Goal: Task Accomplishment & Management: Use online tool/utility

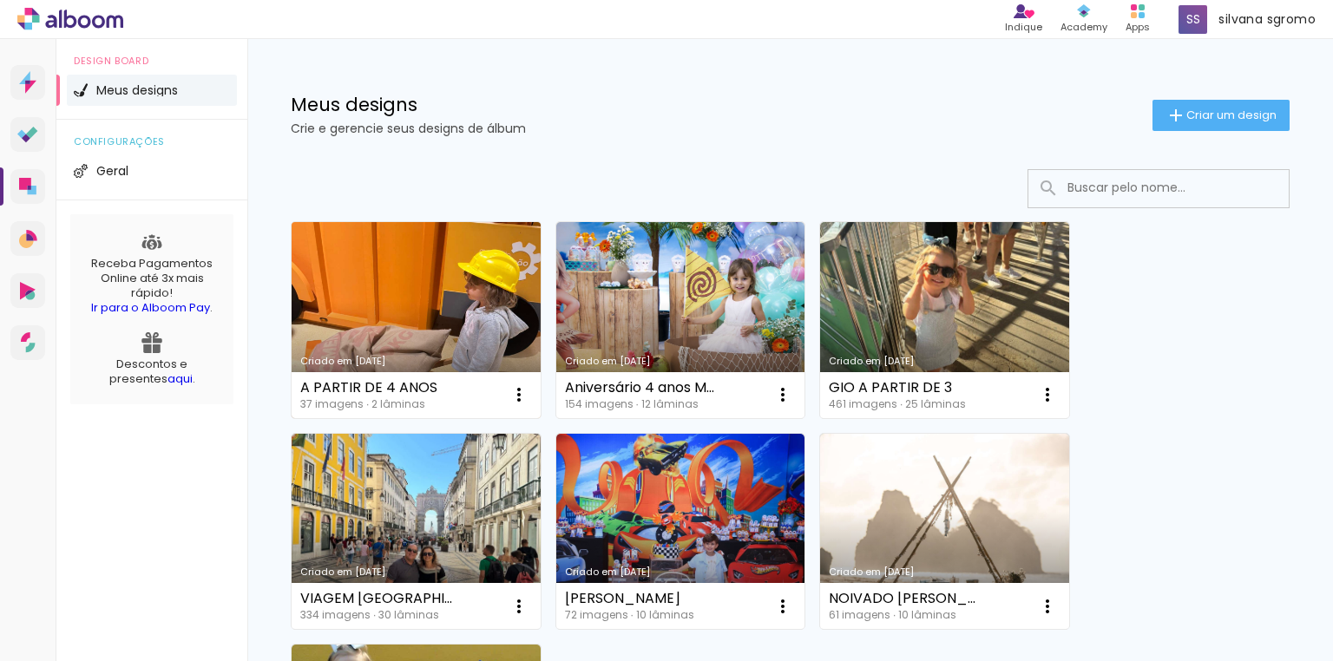
click at [390, 299] on link "Criado em [DATE]" at bounding box center [416, 320] width 249 height 196
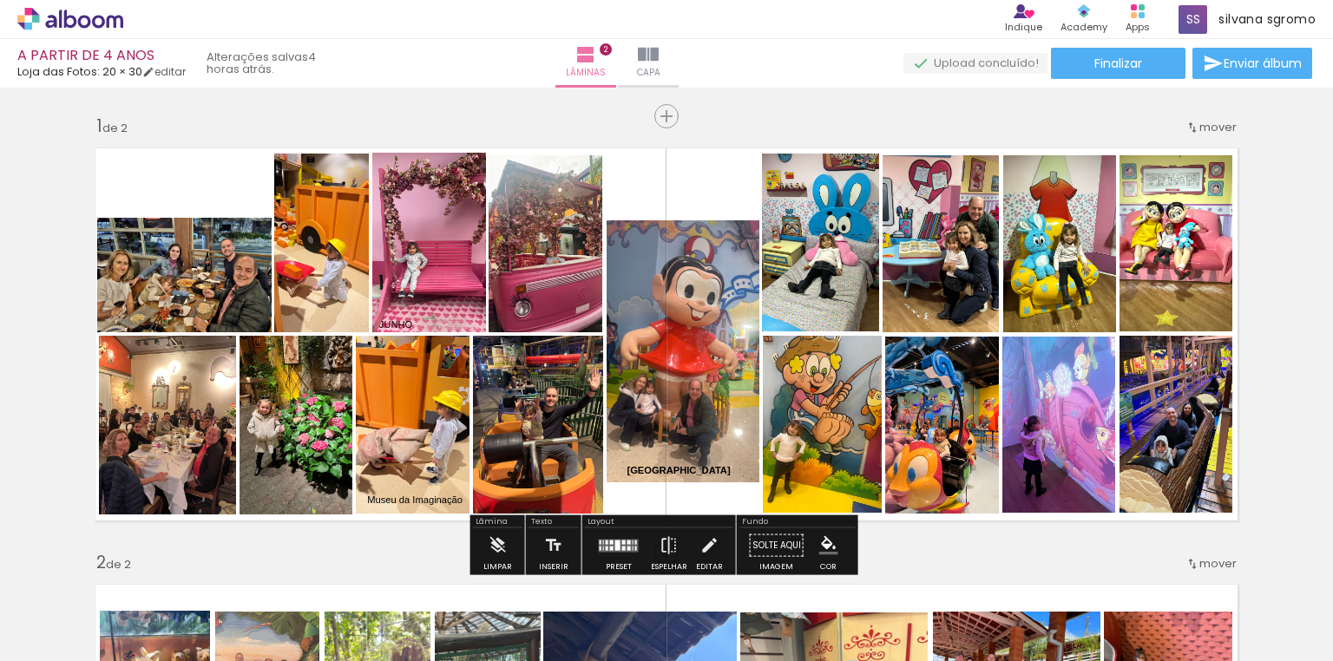
click at [597, 4] on div "› Editor de álbum Indique Indique e ganhe Conteúdo que inspira Academy Produtos…" at bounding box center [666, 19] width 1333 height 39
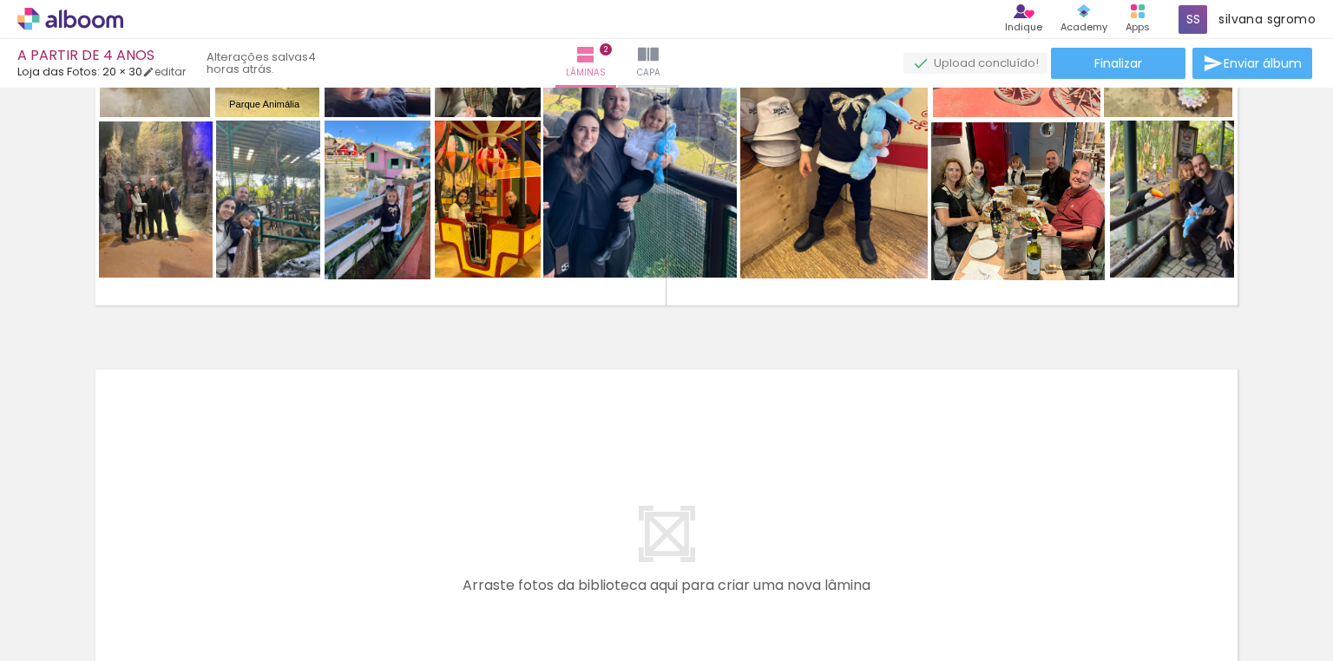
scroll to position [694, 0]
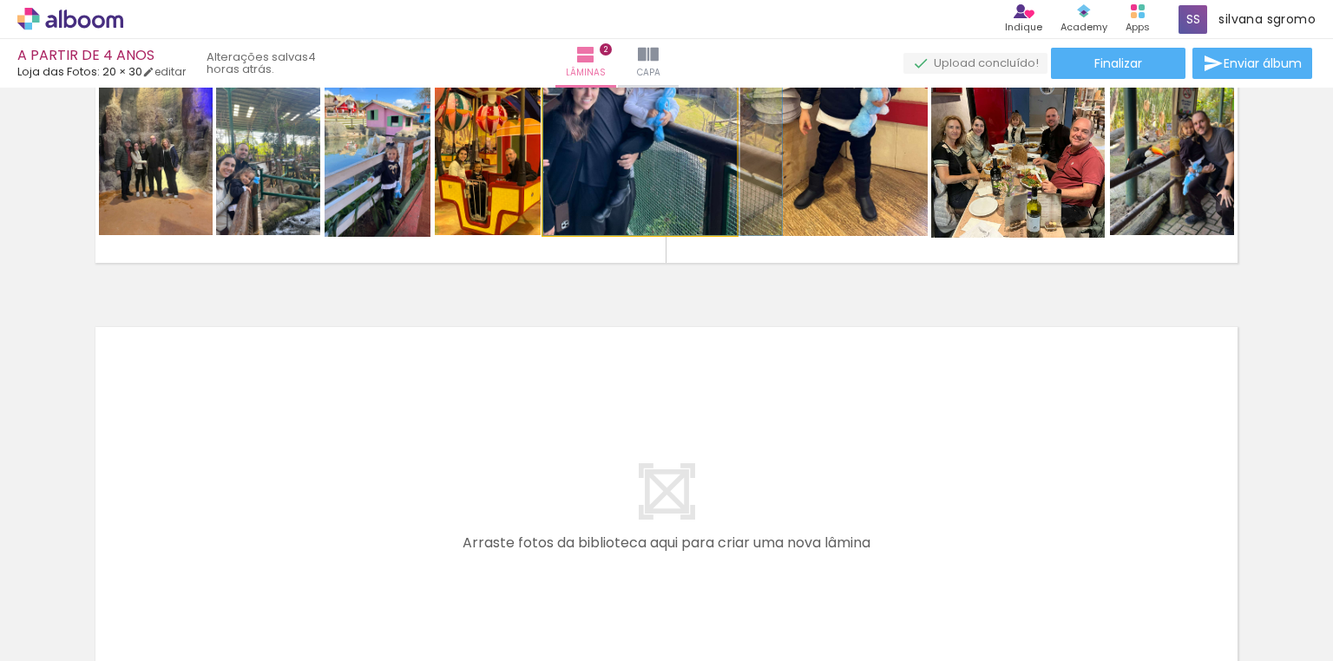
click at [585, 202] on quentale-photo at bounding box center [640, 77] width 194 height 318
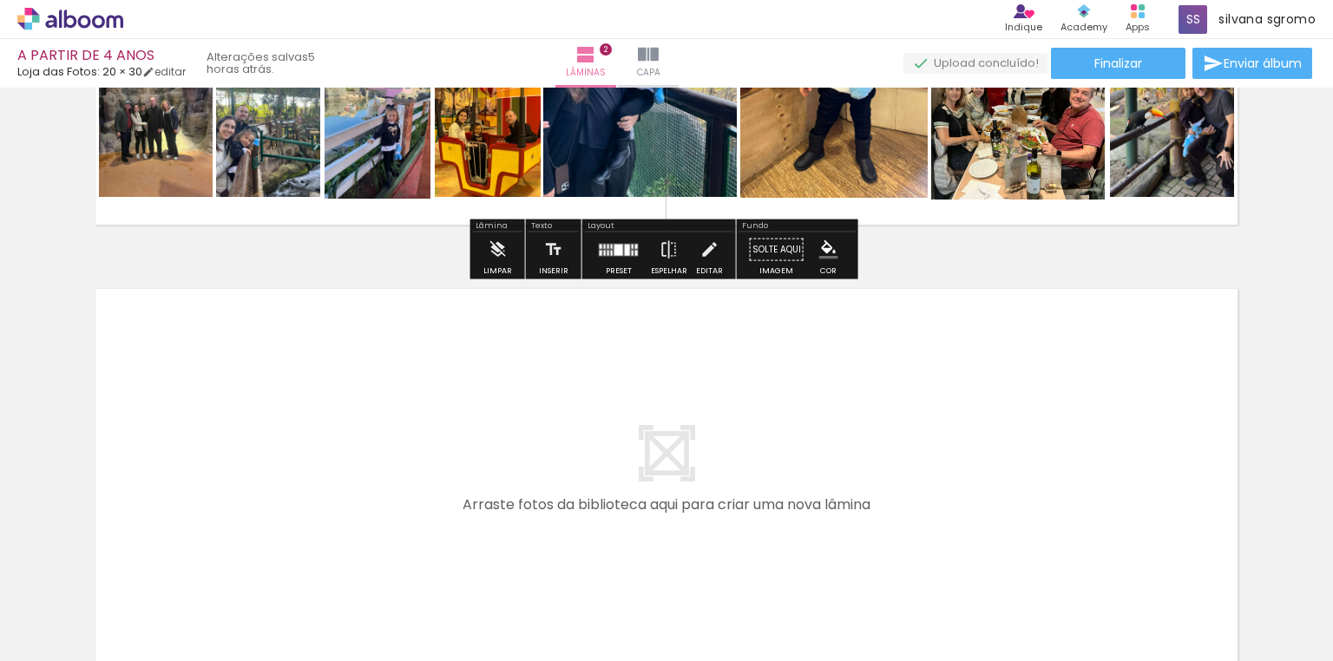
scroll to position [772, 0]
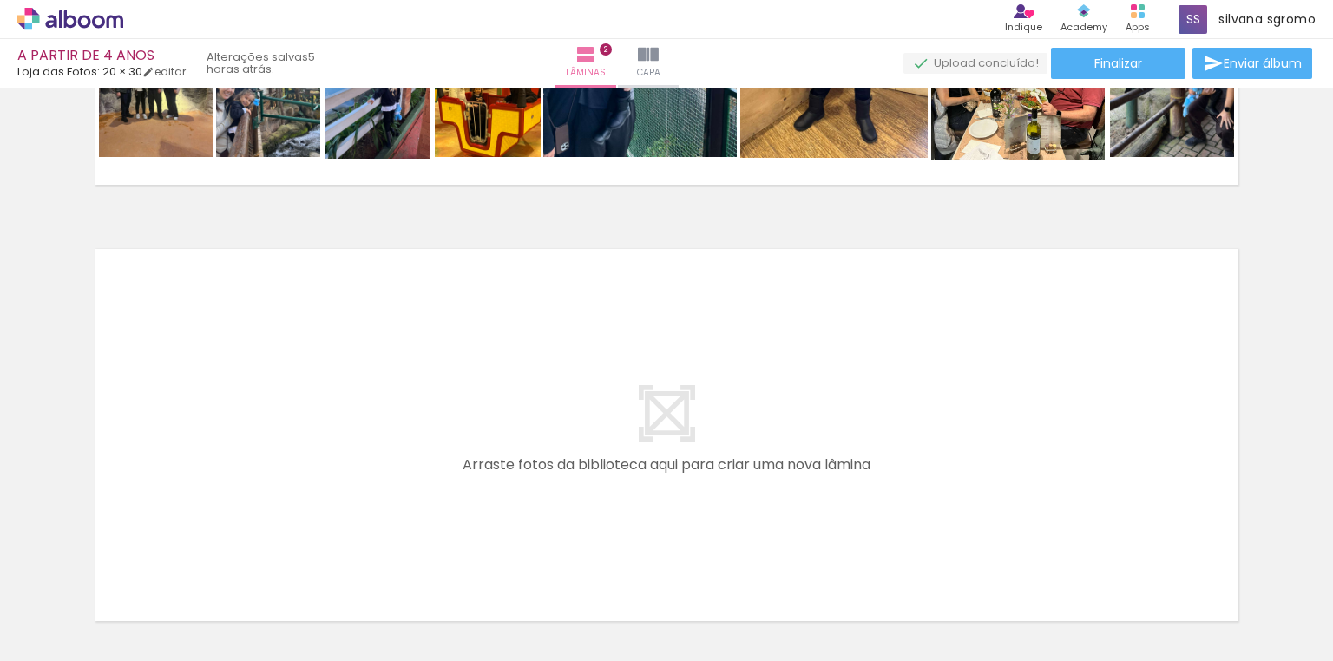
click at [66, 633] on span "Adicionar Fotos" at bounding box center [62, 637] width 52 height 19
click at [0, 0] on input "file" at bounding box center [0, 0] width 0 height 0
click at [45, 639] on span "Adicionar Fotos" at bounding box center [62, 637] width 52 height 19
click at [0, 0] on input "file" at bounding box center [0, 0] width 0 height 0
